Goal: Information Seeking & Learning: Get advice/opinions

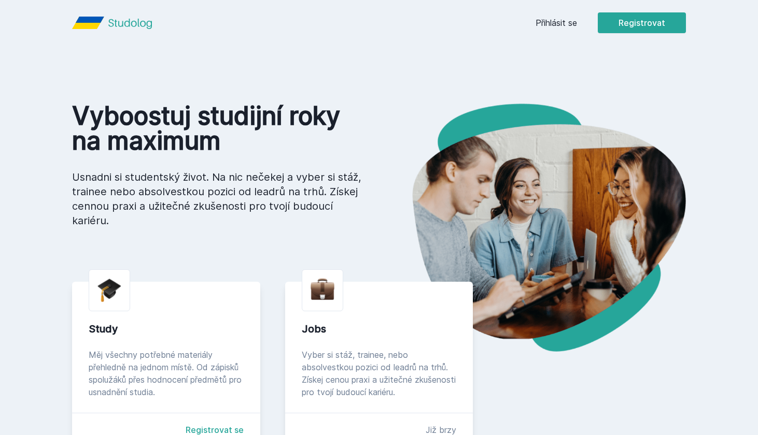
click at [558, 31] on div "Přihlásit se Registrovat" at bounding box center [610, 22] width 150 height 21
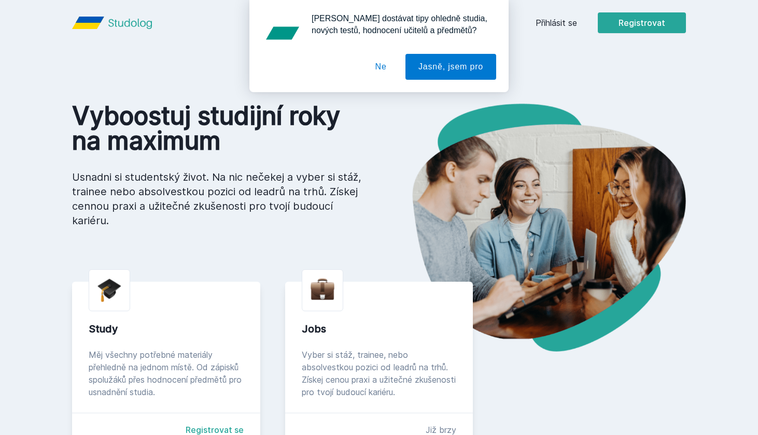
click at [557, 22] on div "[PERSON_NAME] dostávat tipy ohledně studia, nových testů, hodnocení učitelů a p…" at bounding box center [379, 46] width 758 height 92
click at [389, 65] on button "Ne" at bounding box center [380, 67] width 37 height 26
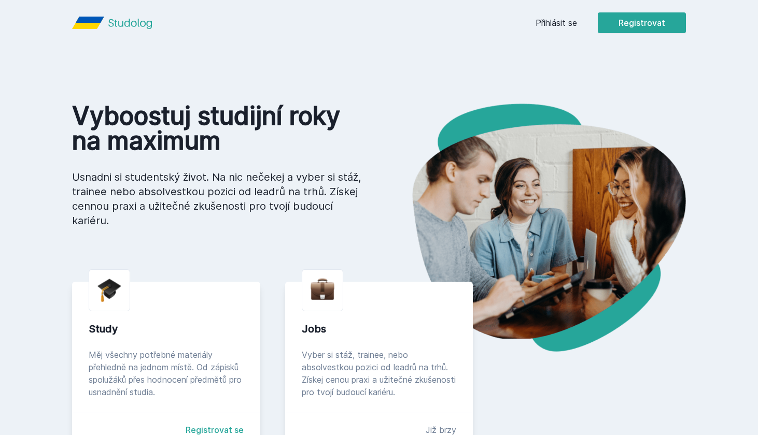
click at [565, 22] on link "Přihlásit se" at bounding box center [555, 23] width 41 height 12
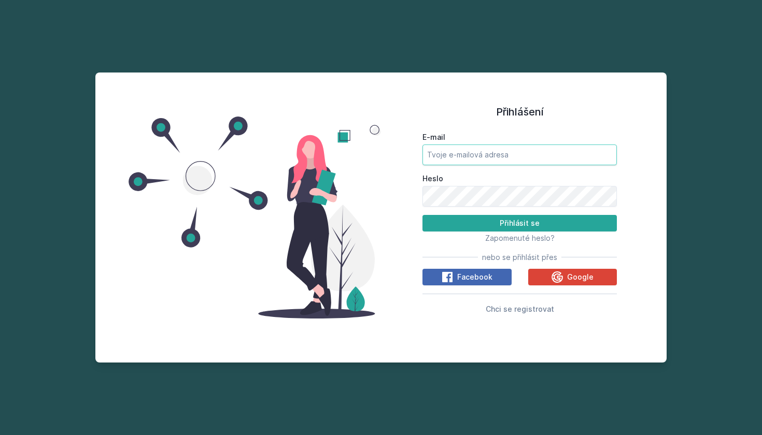
type input "s"
type input "[EMAIL_ADDRESS][DOMAIN_NAME]"
click at [519, 223] on button "Přihlásit se" at bounding box center [519, 223] width 194 height 17
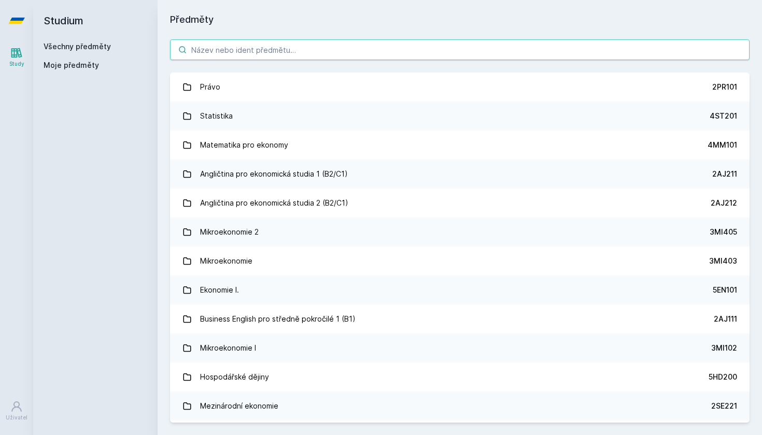
click at [282, 42] on input "search" at bounding box center [460, 49] width 580 height 21
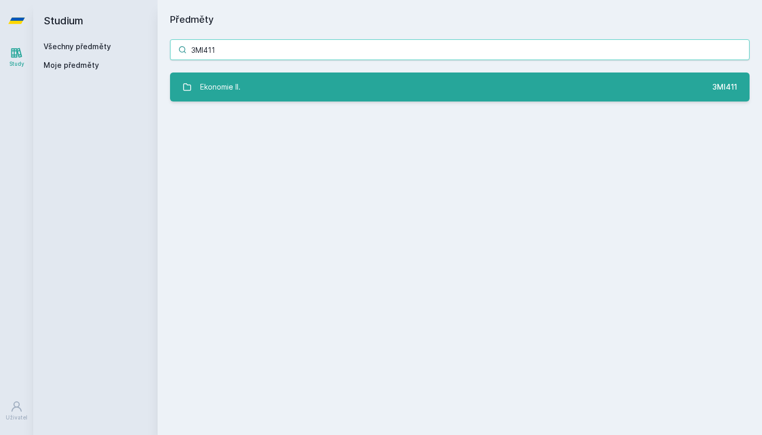
type input "3MI411"
click at [304, 86] on link "Ekonomie II. 3MI411" at bounding box center [460, 87] width 580 height 29
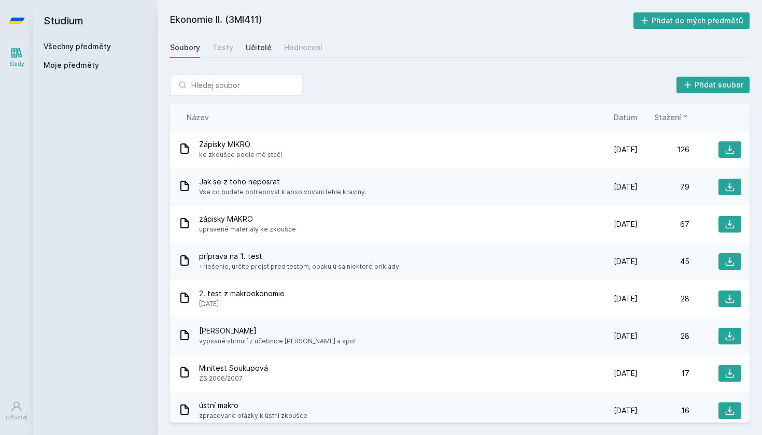
click at [251, 47] on div "Učitelé" at bounding box center [259, 48] width 26 height 10
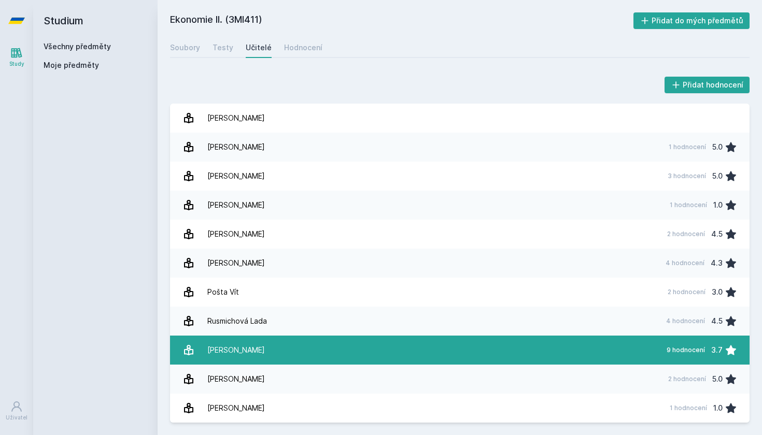
click at [273, 346] on link "[PERSON_NAME] 9 hodnocení 3.7" at bounding box center [460, 350] width 580 height 29
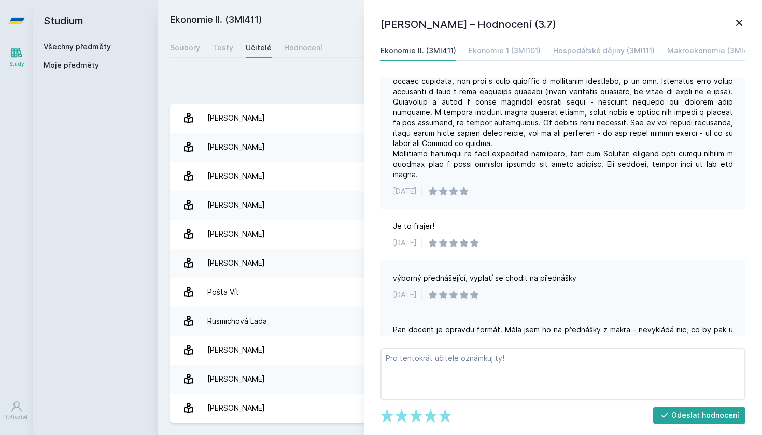
scroll to position [102, 0]
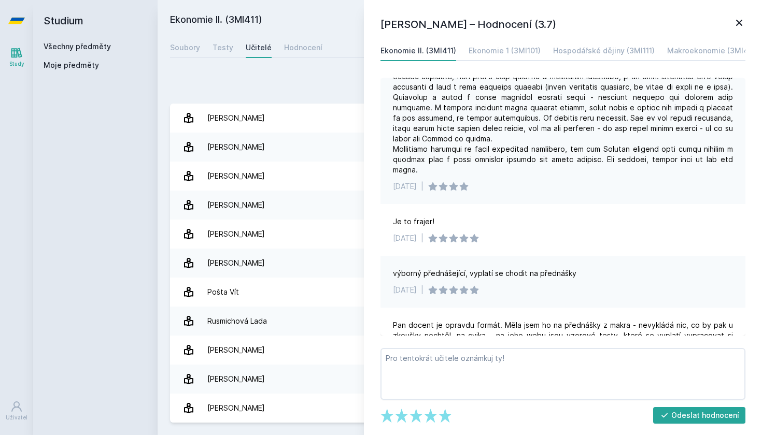
click at [731, 21] on h1 "[PERSON_NAME] – Hodnocení (3.7)" at bounding box center [557, 25] width 353 height 16
click at [740, 23] on icon at bounding box center [739, 23] width 6 height 6
